Goal: Check status: Check status

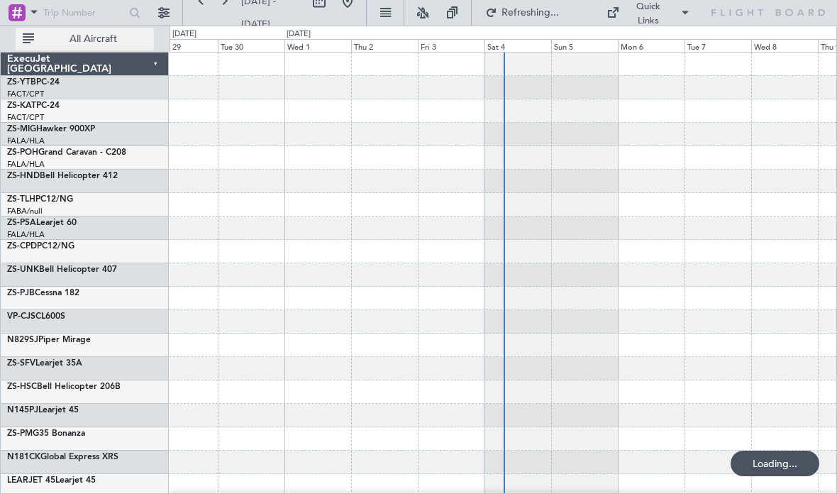
click at [126, 46] on button "All Aircraft" at bounding box center [85, 39] width 138 height 23
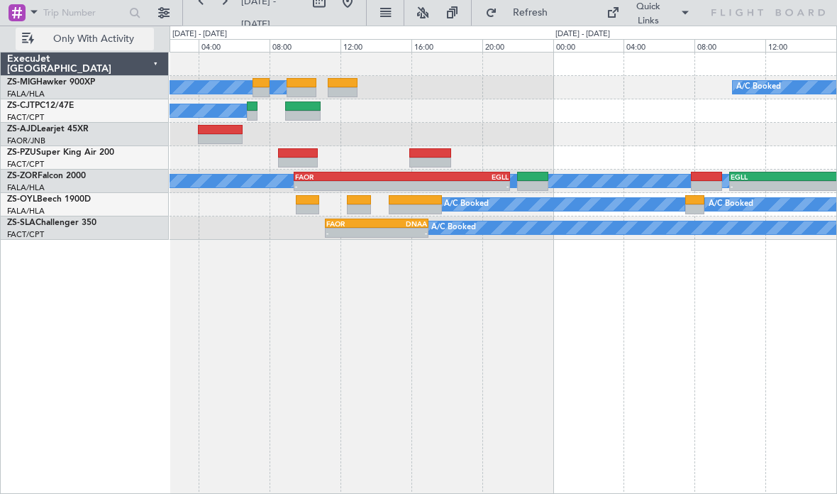
click at [424, 375] on div "A/C Booked A/C Booked A/C Booked A/C Booked A/C Booked - - FAOR 09:25 Z EGLL 21…" at bounding box center [504, 273] width 668 height 442
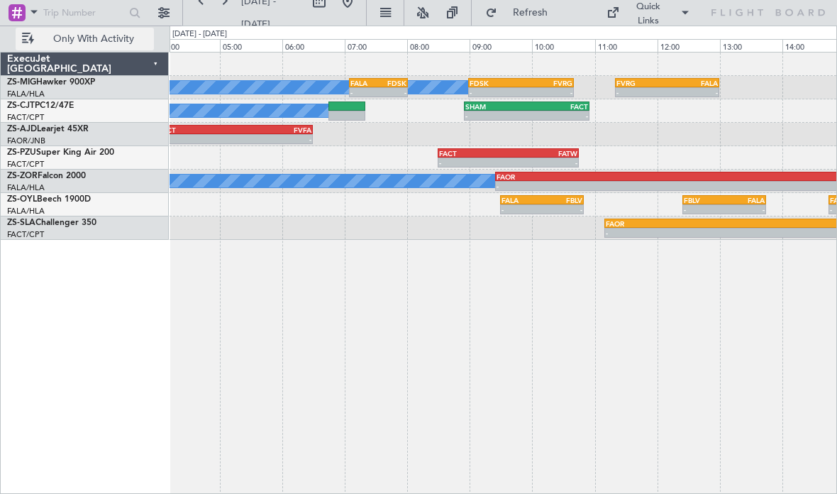
click at [800, 342] on div "A/C Booked A/C Booked - - FALA 07:05 Z FDSK 08:01 Z - - FDSK 08:59 Z FVRG 10:40…" at bounding box center [504, 273] width 668 height 442
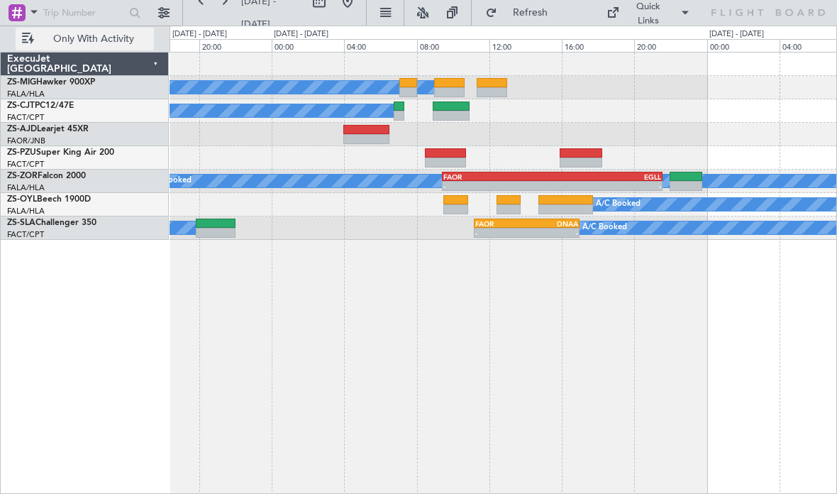
click at [449, 90] on div at bounding box center [449, 92] width 31 height 10
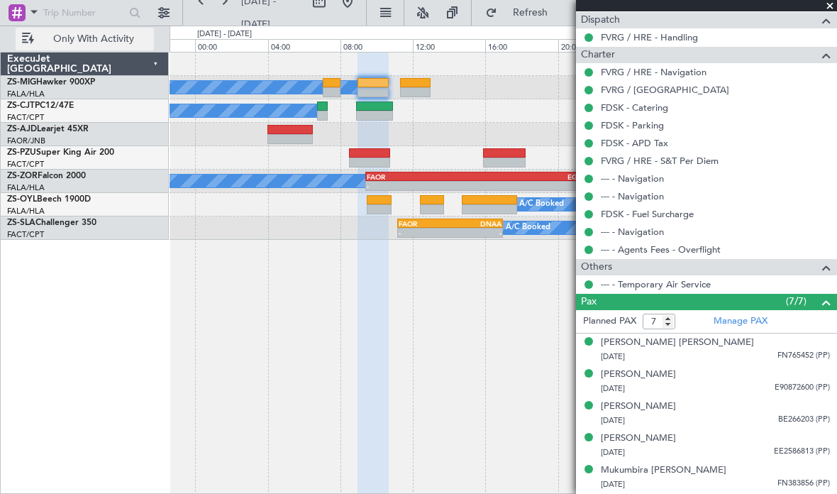
scroll to position [485, 0]
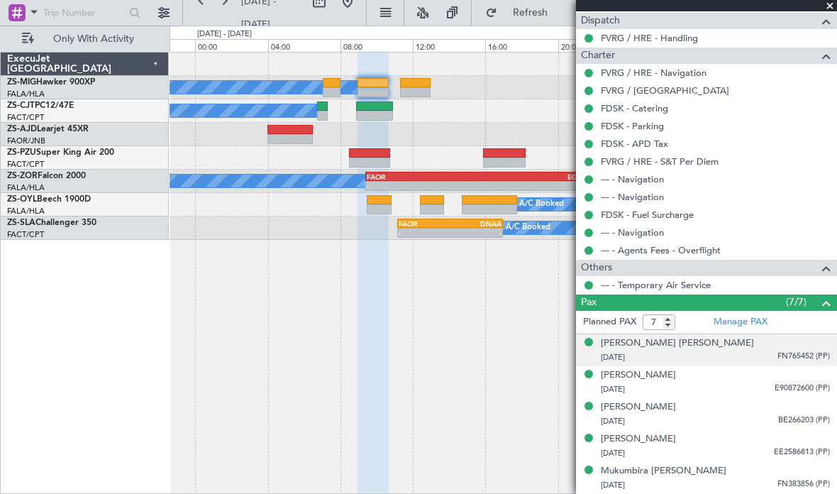
click at [650, 360] on div "[DATE] FN765452 (PP)" at bounding box center [715, 358] width 229 height 14
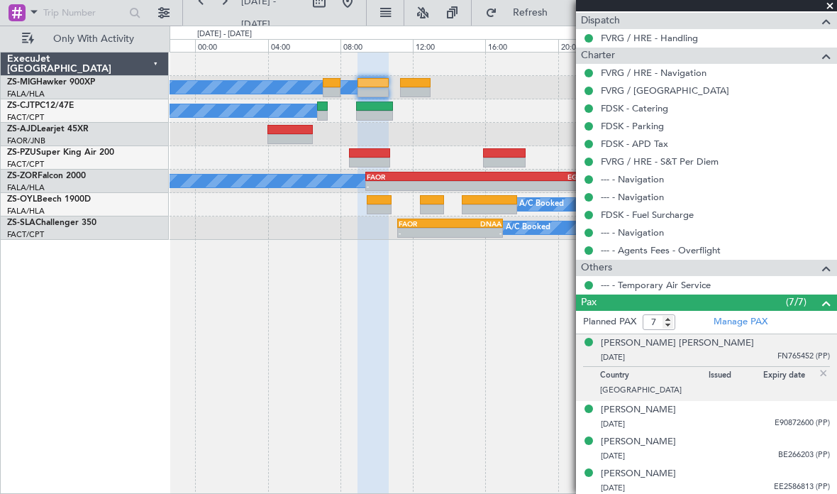
click at [632, 396] on li "[PERSON_NAME] [PERSON_NAME] [DATE] FN765452 (PP) Country [GEOGRAPHIC_DATA] Issu…" at bounding box center [706, 367] width 261 height 67
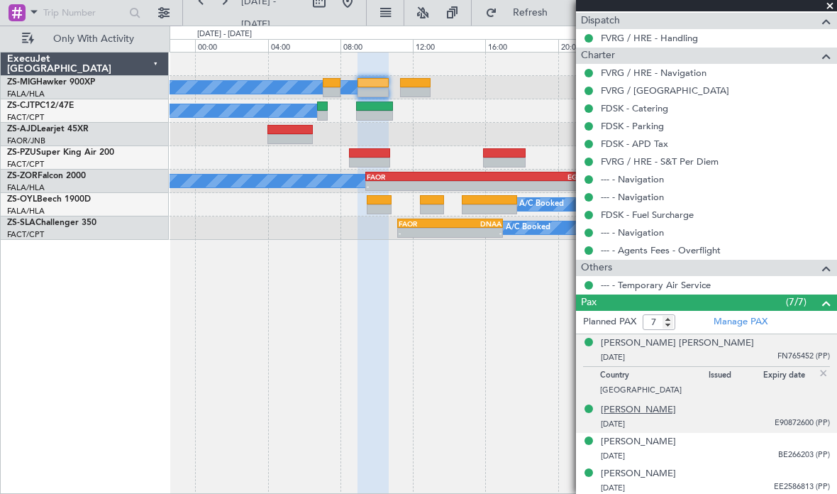
click at [627, 409] on div "[PERSON_NAME]" at bounding box center [638, 410] width 75 height 14
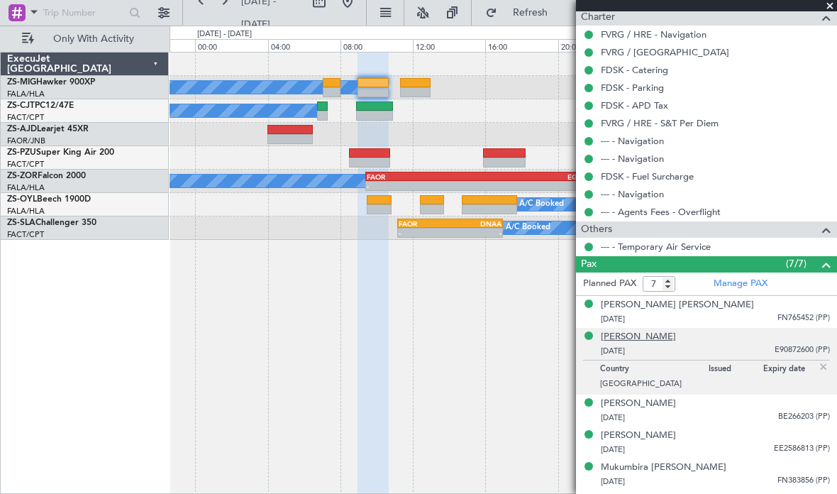
scroll to position [519, 0]
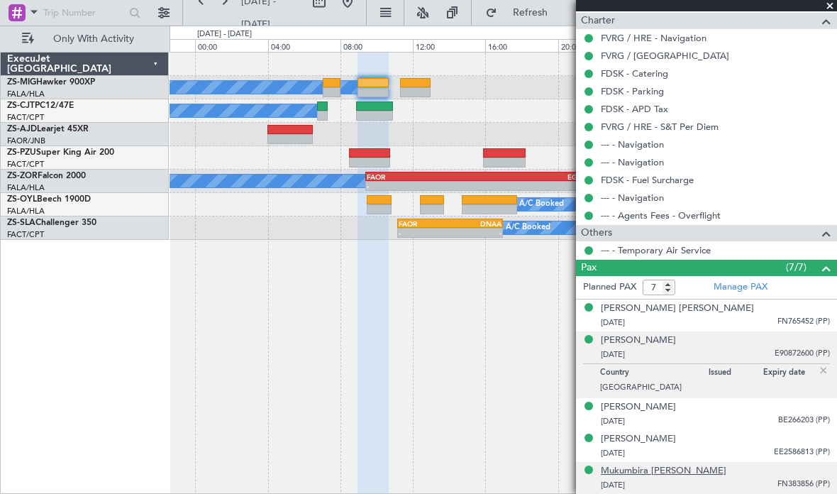
click at [690, 464] on div "Mukumbira [PERSON_NAME]" at bounding box center [664, 471] width 126 height 14
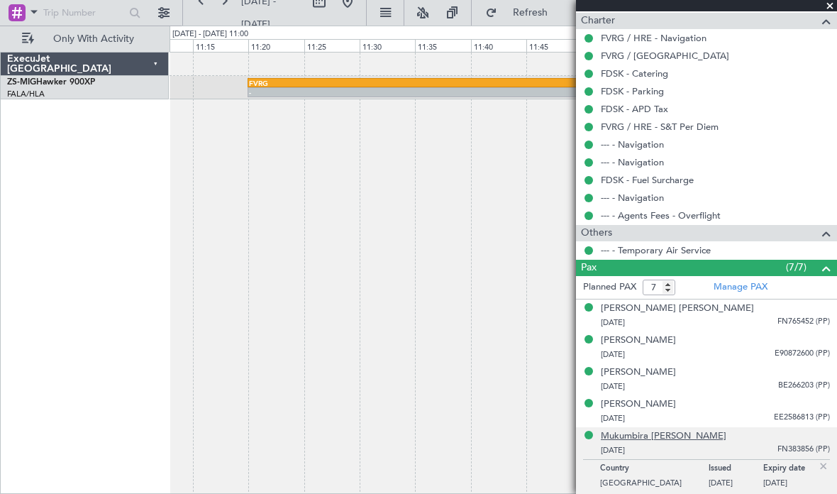
click at [351, 132] on div "- - FVRG 11:20 Z FALA 13:00 Z" at bounding box center [504, 273] width 668 height 442
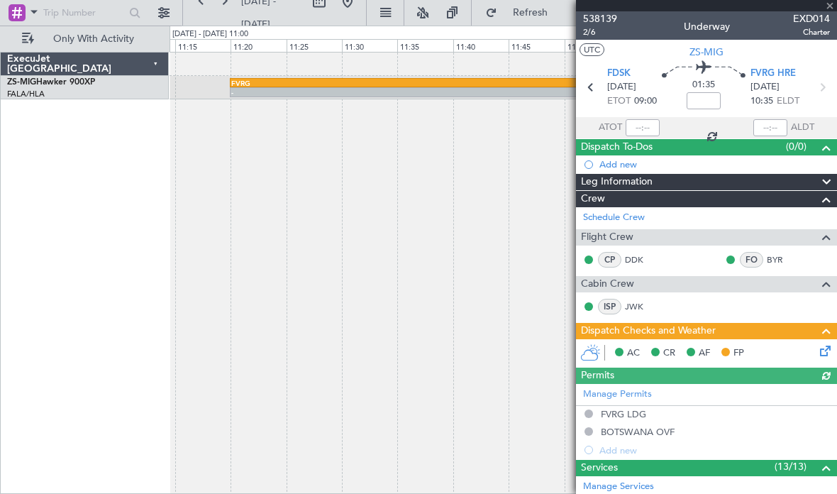
scroll to position [0, 0]
click at [606, 19] on span "538139" at bounding box center [600, 18] width 34 height 15
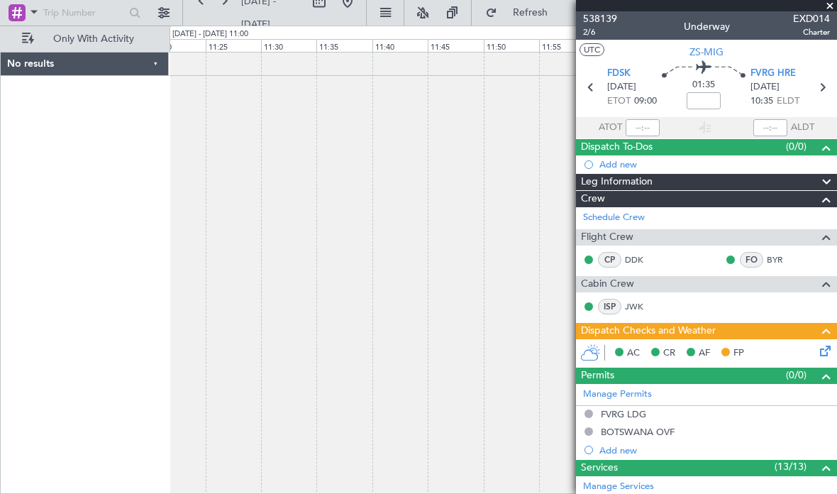
click at [820, 2] on div at bounding box center [706, 5] width 261 height 11
click at [830, 1] on span at bounding box center [830, 6] width 14 height 13
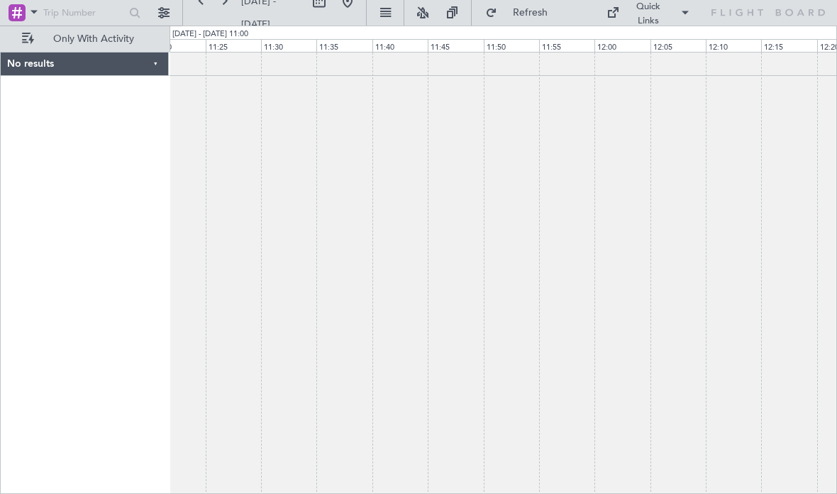
type input "0"
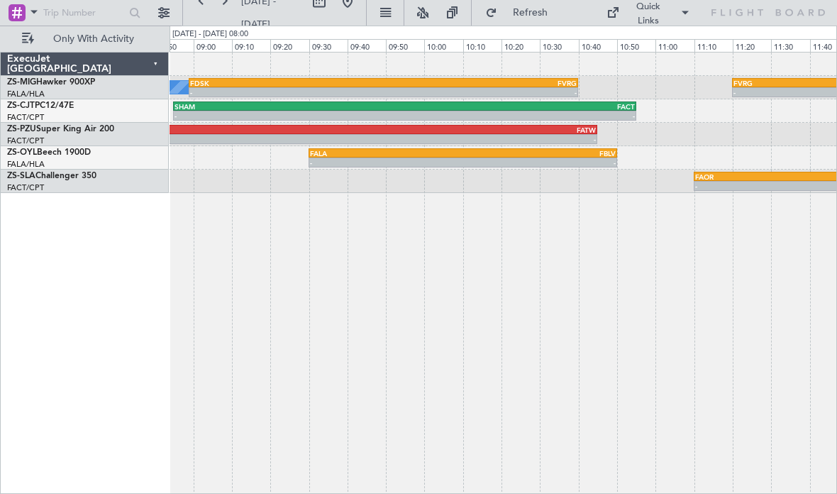
click at [463, 291] on div "- - FVRG 11:20 Z FALA 13:00 Z FDSK 08:59 Z FVRG 10:40 Z - - A/C Booked - - SHAM…" at bounding box center [504, 273] width 668 height 442
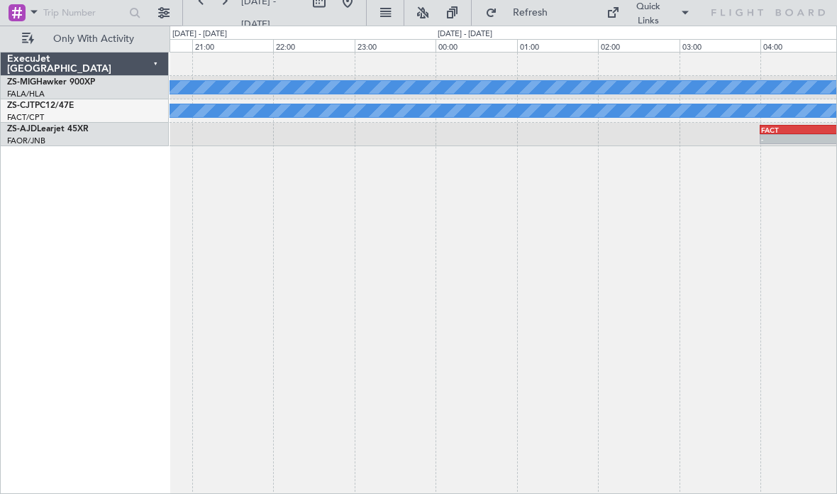
click at [392, 346] on div "A/C Booked A/C Booked A/C Booked - - FACT 04:00 Z FVFA 06:30 Z" at bounding box center [504, 273] width 668 height 442
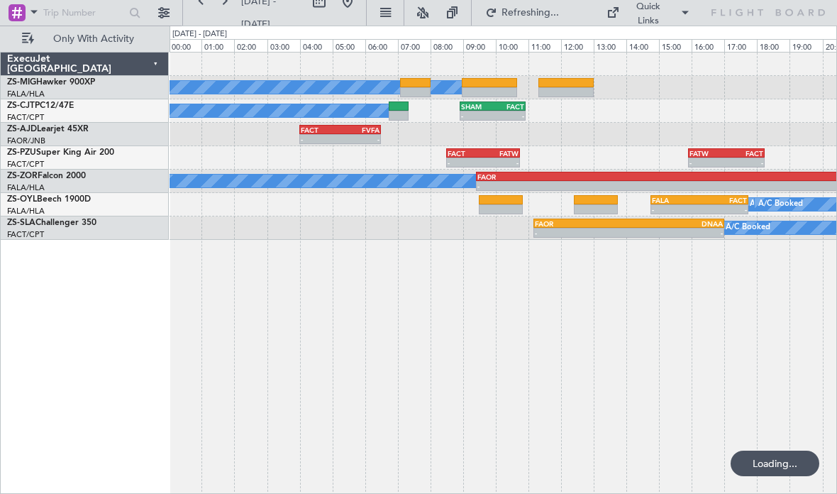
click at [517, 319] on div "A/C Booked A/C Booked A/C Booked - - SHAM 08:55 Z FACT 10:55 Z - - FACT 04:00 Z…" at bounding box center [504, 273] width 668 height 442
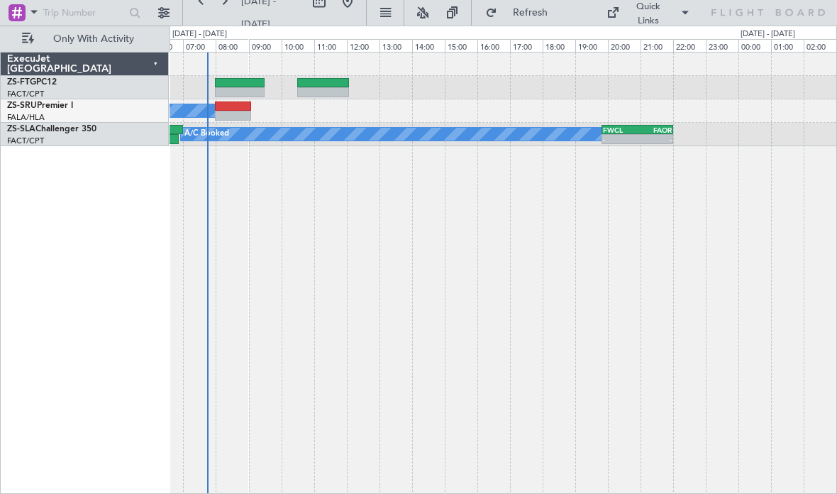
click at [669, 265] on div "A/C Booked FWCL 19:50 Z FAOR 22:00 Z - - A/C Booked A/C Booked" at bounding box center [504, 273] width 668 height 442
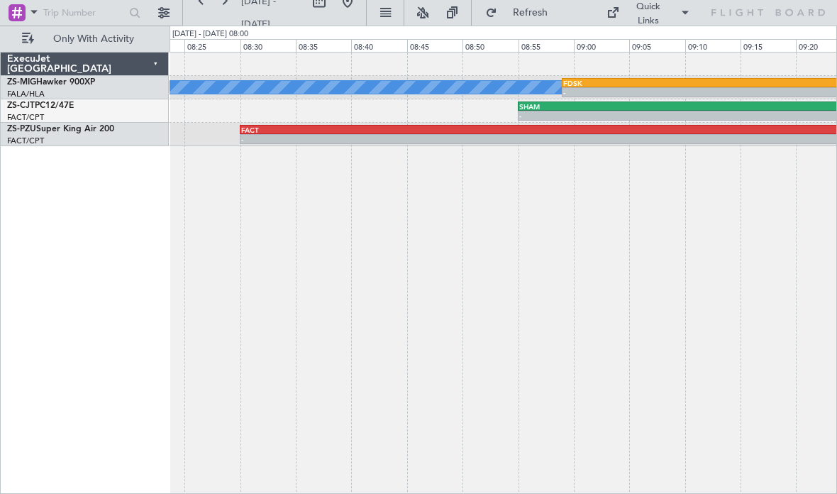
click at [604, 84] on div "FDSK" at bounding box center [798, 83] width 470 height 9
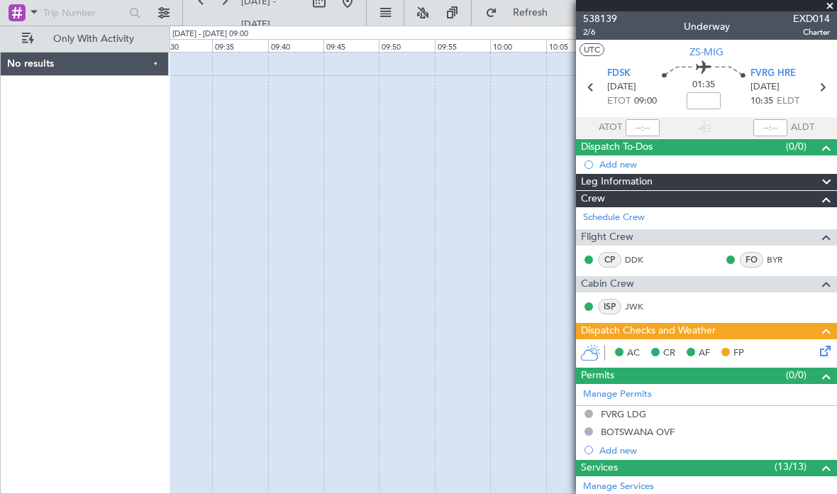
click at [825, 9] on span at bounding box center [830, 6] width 14 height 13
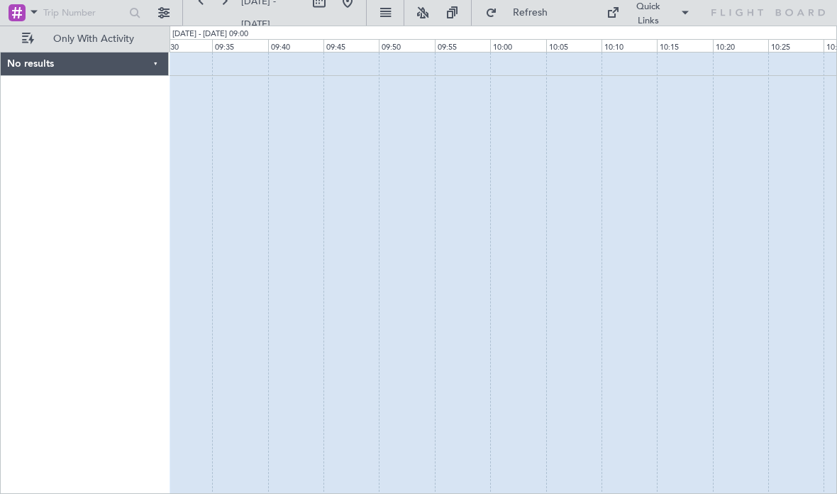
type input "0"
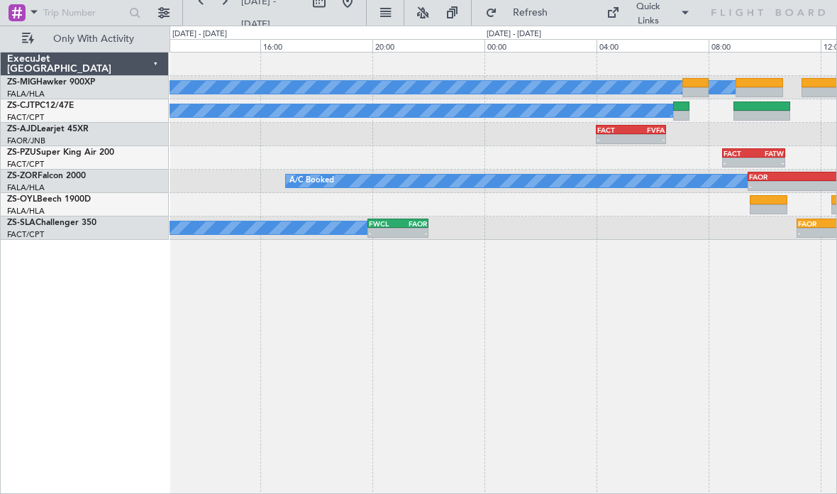
click at [344, 360] on div "A/C Booked A/C Booked A/C Booked - - FACT 04:00 Z FVFA 06:30 Z - - FACT 08:30 Z…" at bounding box center [504, 273] width 668 height 442
